Goal: Find contact information: Find contact information

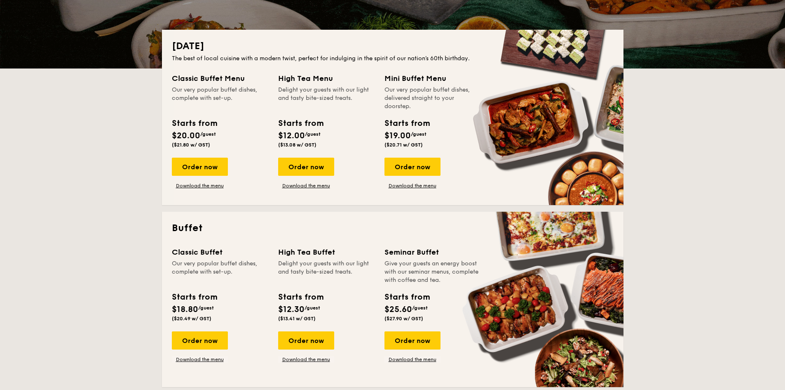
scroll to position [165, 0]
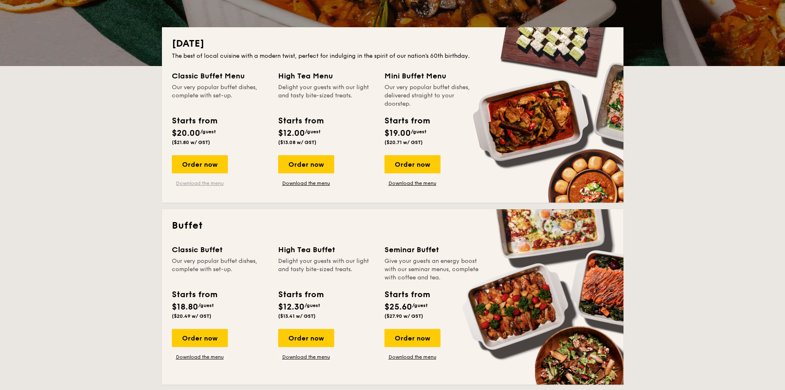
click at [215, 183] on link "Download the menu" at bounding box center [200, 183] width 56 height 7
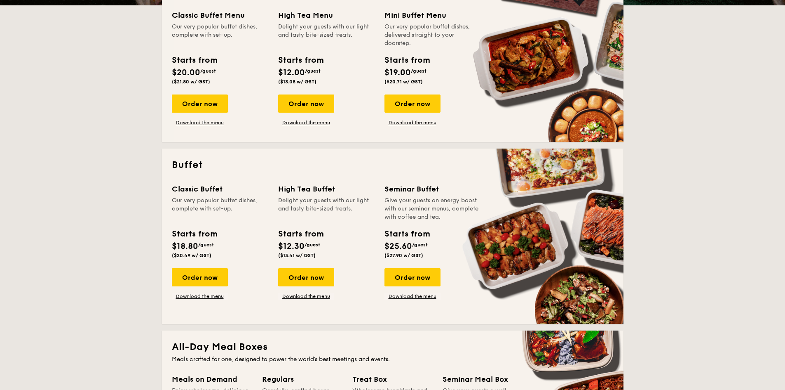
scroll to position [289, 0]
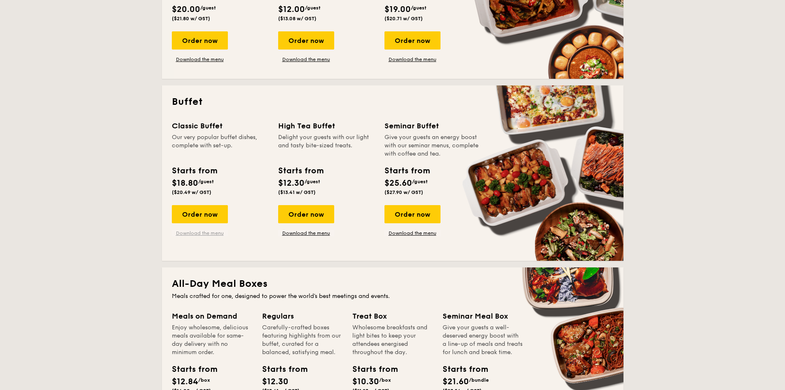
click at [208, 231] on link "Download the menu" at bounding box center [200, 233] width 56 height 7
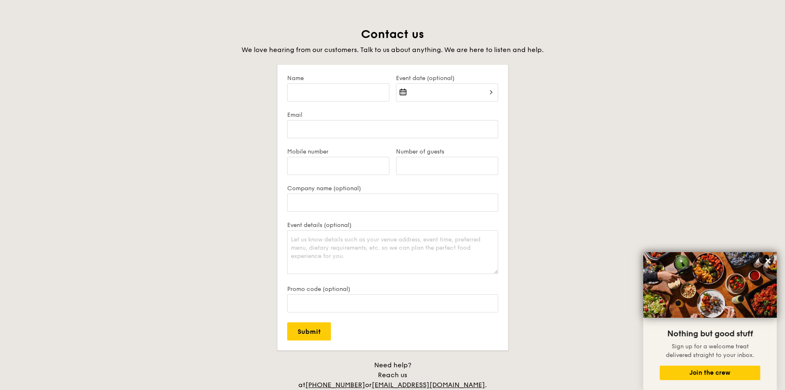
scroll to position [1649, 0]
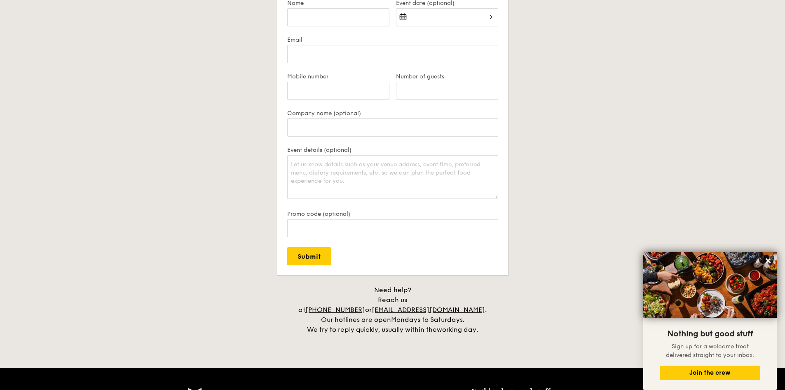
drag, startPoint x: 117, startPoint y: 255, endPoint x: 211, endPoint y: 265, distance: 95.3
drag, startPoint x: 486, startPoint y: 300, endPoint x: 399, endPoint y: 302, distance: 86.2
click at [399, 302] on div "Need help? Reach us at [PHONE_NUMBER] or [EMAIL_ADDRESS][DOMAIN_NAME] . Our hot…" at bounding box center [393, 309] width 206 height 49
copy div "[EMAIL_ADDRESS][DOMAIN_NAME] ."
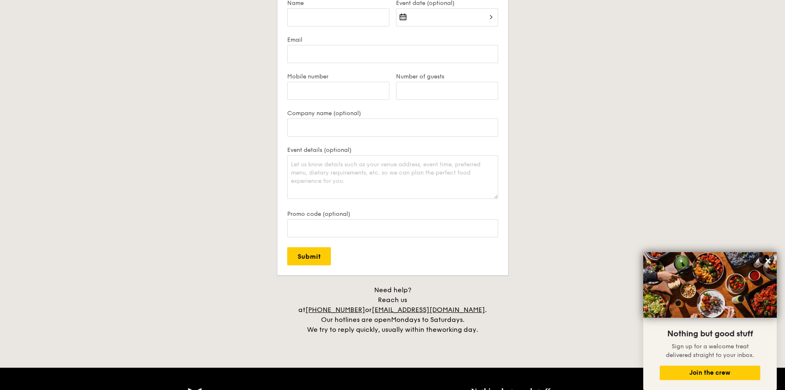
click at [268, 303] on h4 "Need help? Reach us at [PHONE_NUMBER] or [EMAIL_ADDRESS][DOMAIN_NAME] . Our hot…" at bounding box center [393, 309] width 462 height 49
drag, startPoint x: 391, startPoint y: 300, endPoint x: 343, endPoint y: 303, distance: 47.9
click at [343, 303] on div "Need help? Reach us at [PHONE_NUMBER] or [EMAIL_ADDRESS][DOMAIN_NAME] . Our hot…" at bounding box center [393, 309] width 206 height 49
copy link "[PHONE_NUMBER]"
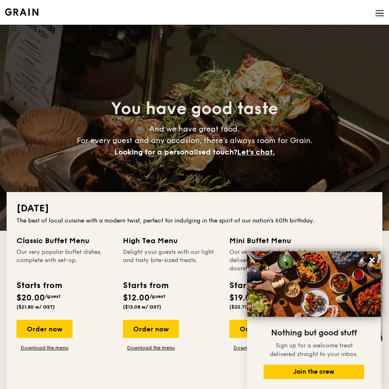
click at [378, 19] on li at bounding box center [194, 12] width 379 height 25
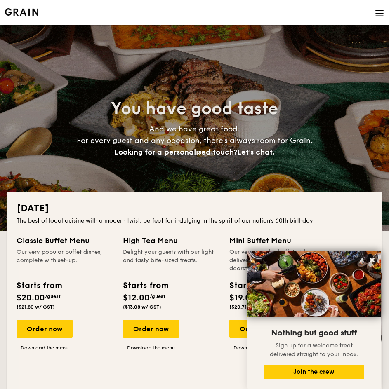
click at [379, 16] on img at bounding box center [379, 13] width 9 height 9
